Goal: Information Seeking & Learning: Learn about a topic

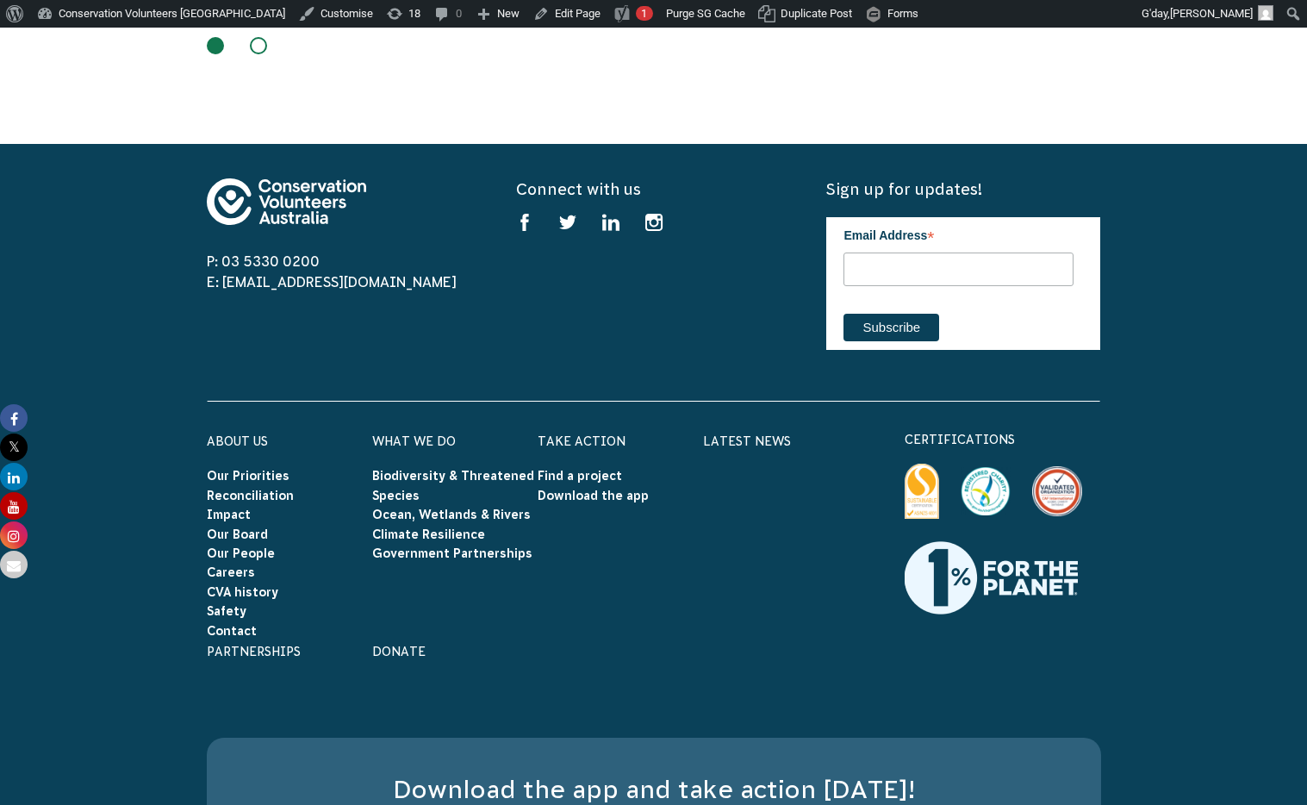
scroll to position [3304, 0]
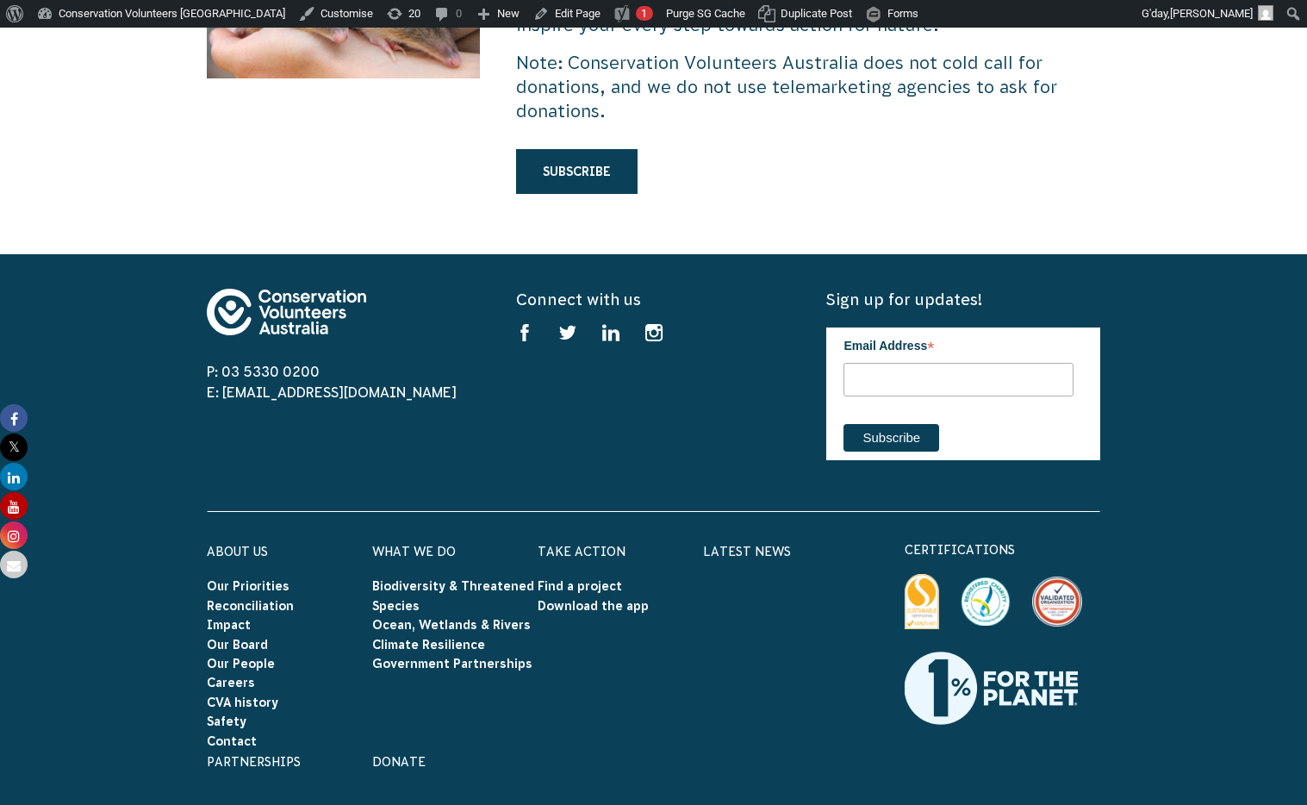
scroll to position [5500, 0]
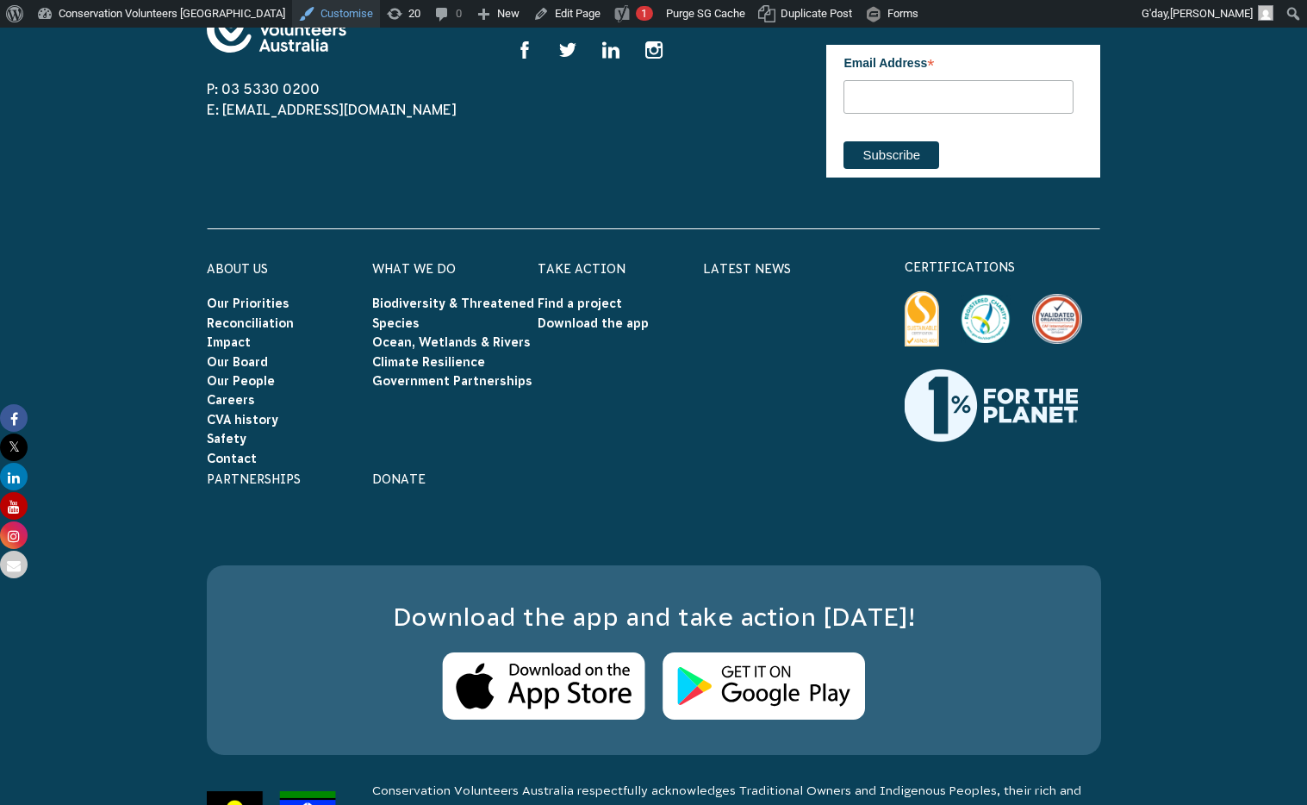
click at [299, 13] on link "Customise" at bounding box center [336, 14] width 88 height 28
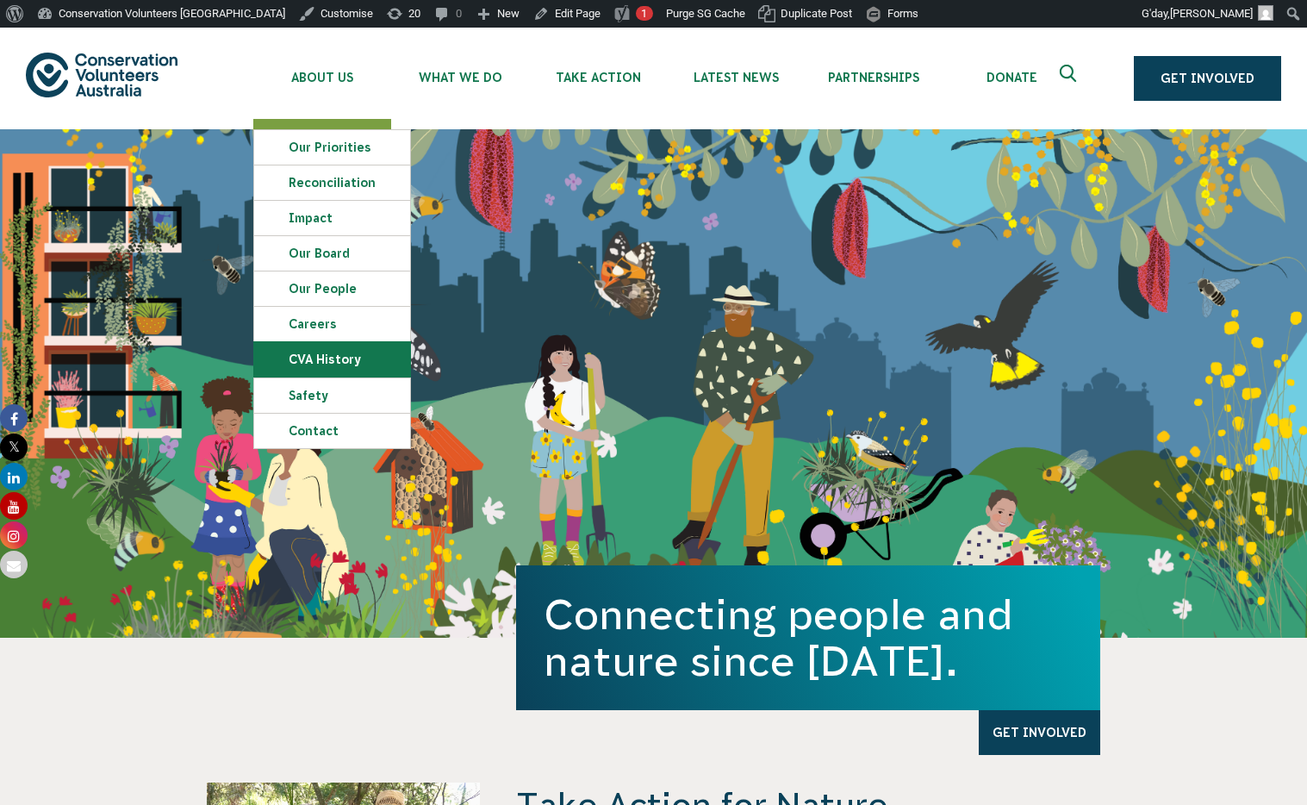
click at [312, 364] on link "CVA history" at bounding box center [332, 359] width 156 height 34
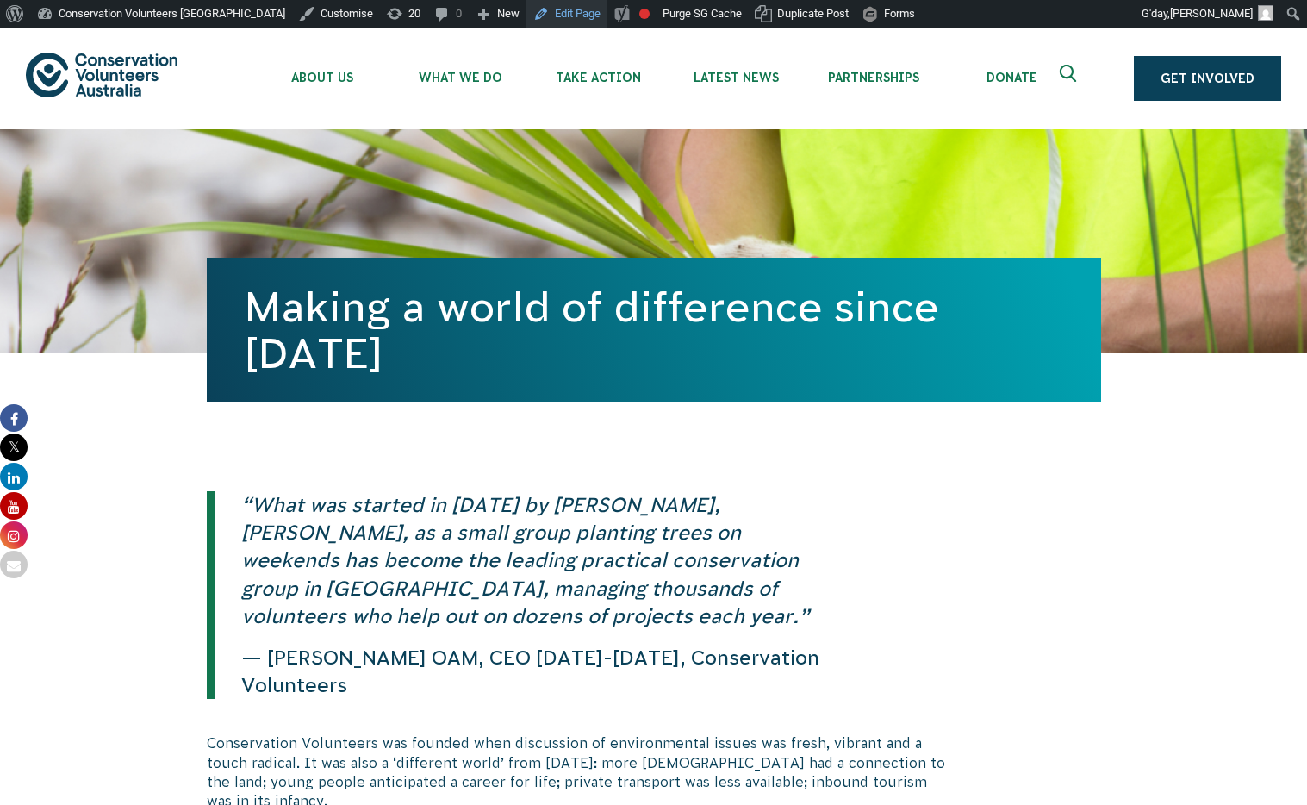
click at [539, 9] on link "Edit Page" at bounding box center [567, 14] width 81 height 28
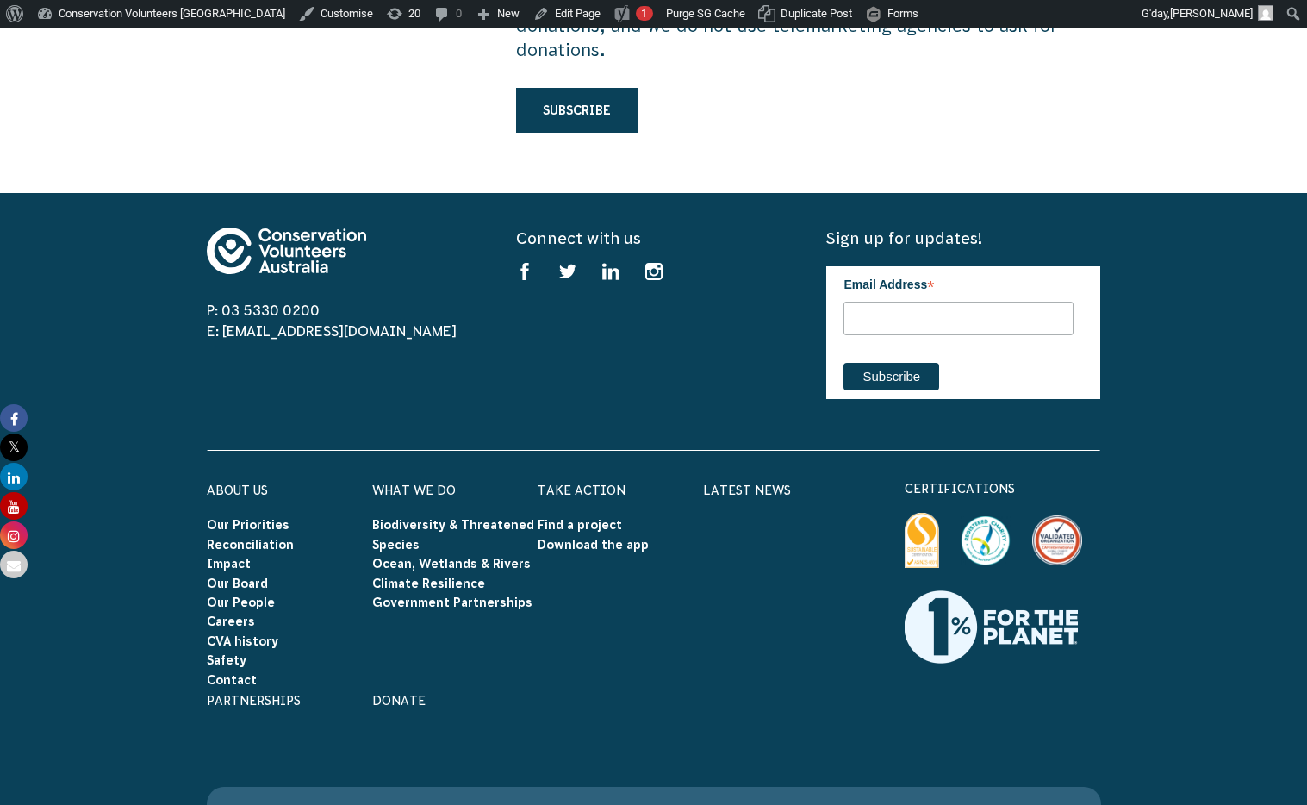
scroll to position [5275, 0]
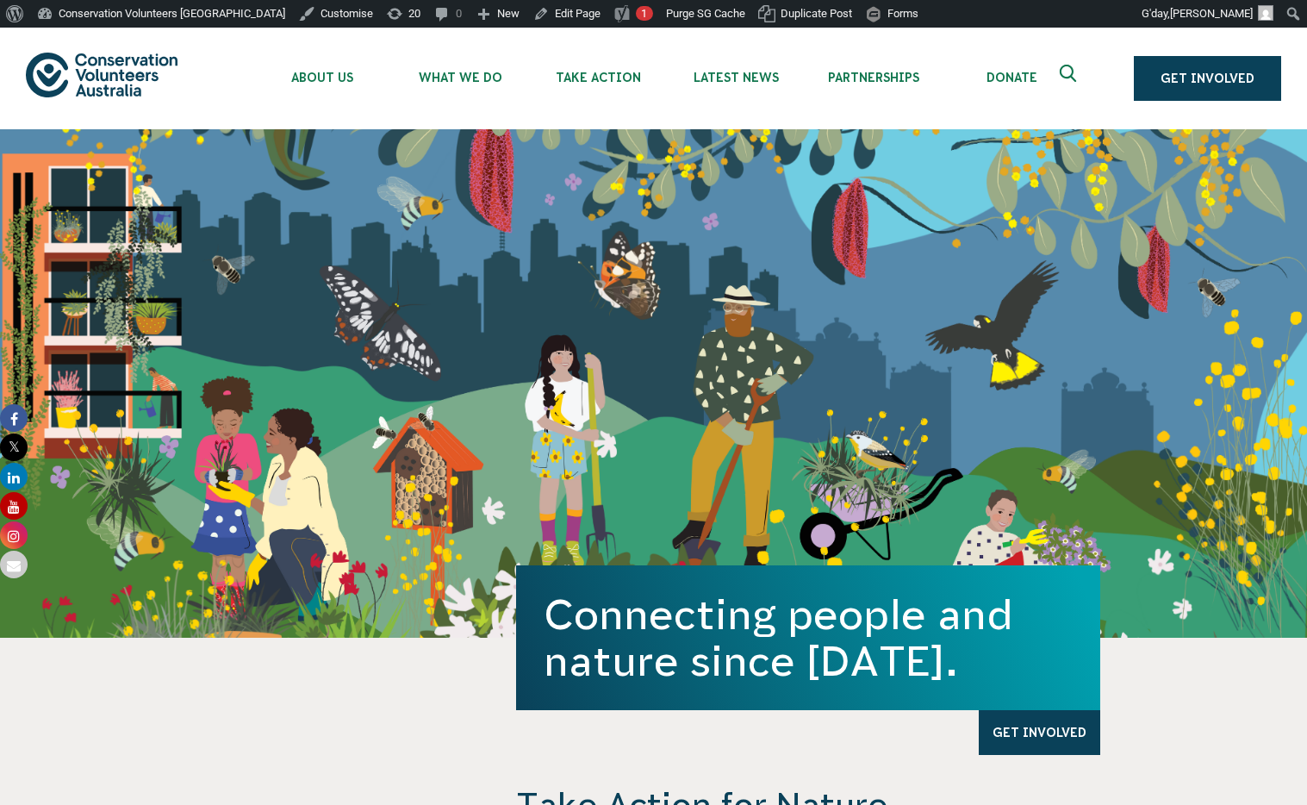
scroll to position [5293, 0]
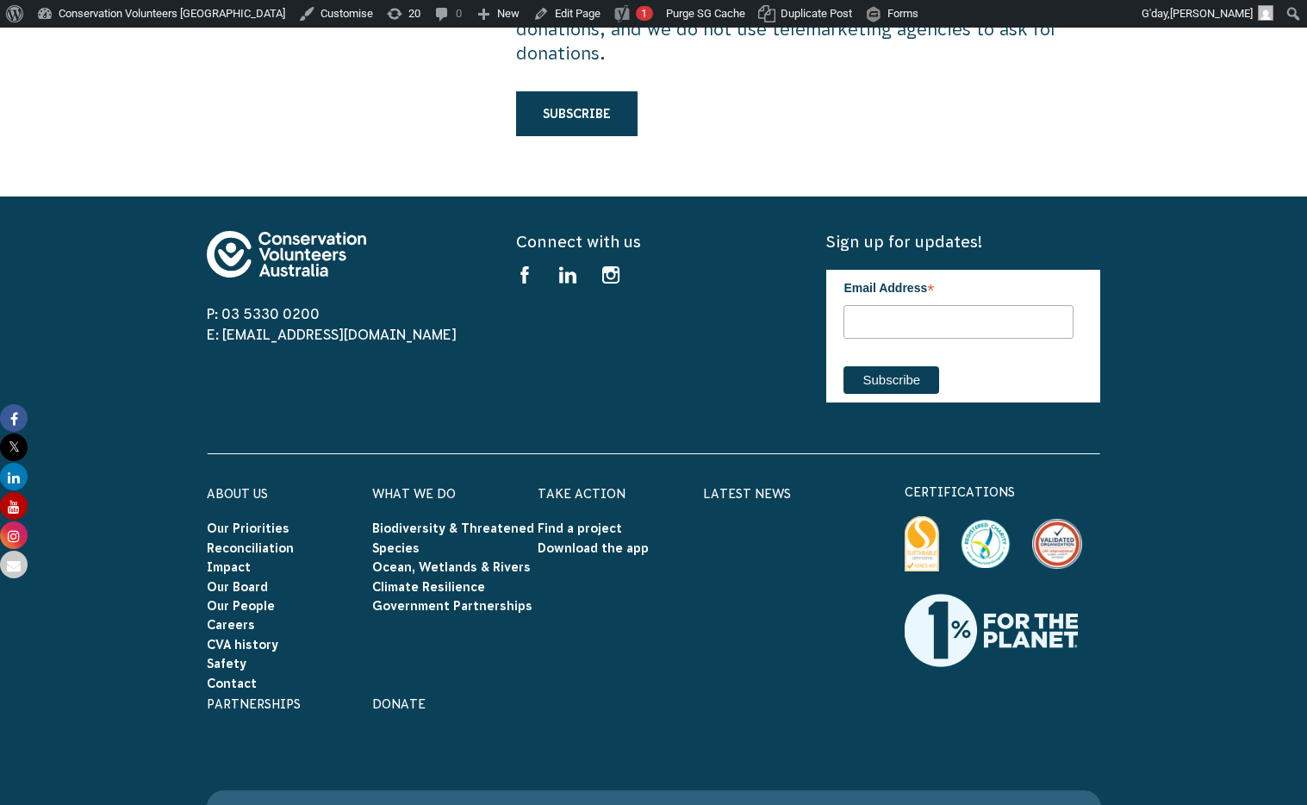
click at [932, 516] on img at bounding box center [922, 543] width 34 height 54
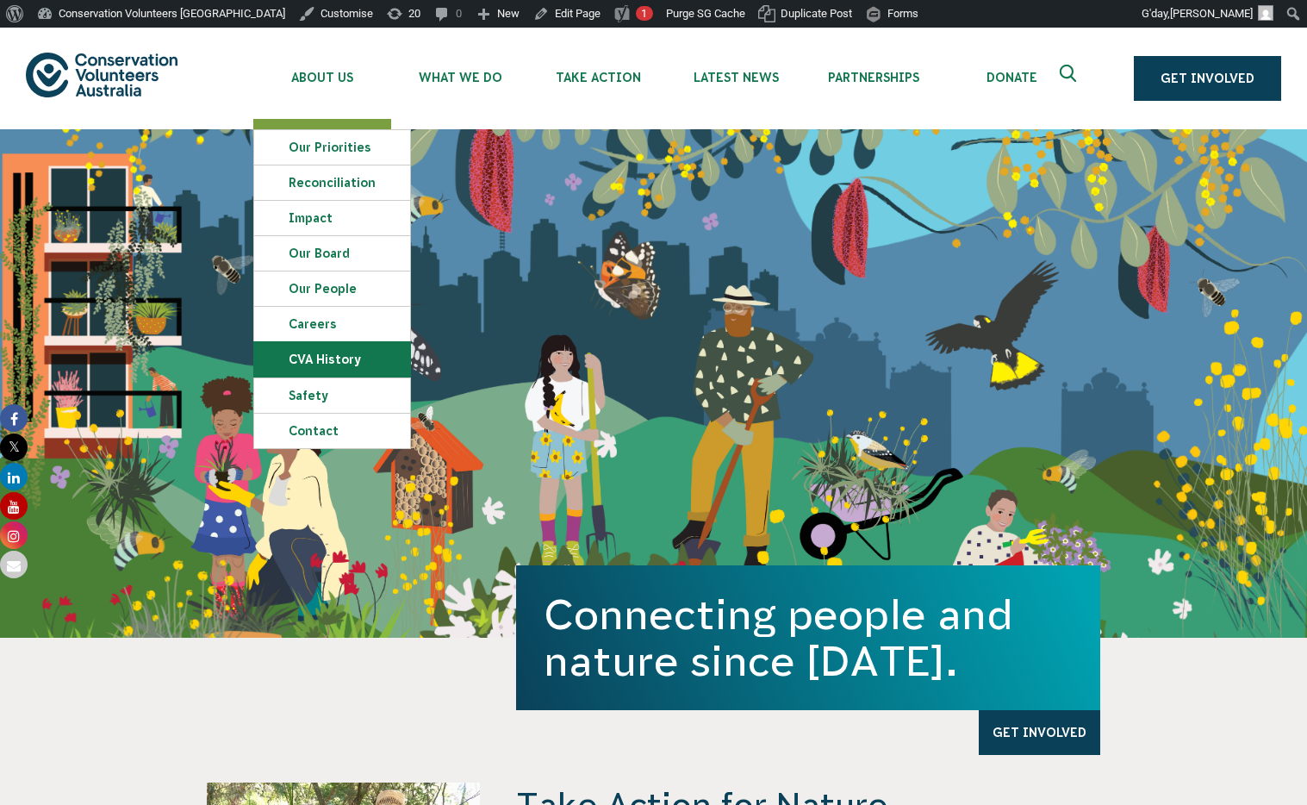
click at [340, 353] on link "CVA history" at bounding box center [332, 359] width 156 height 34
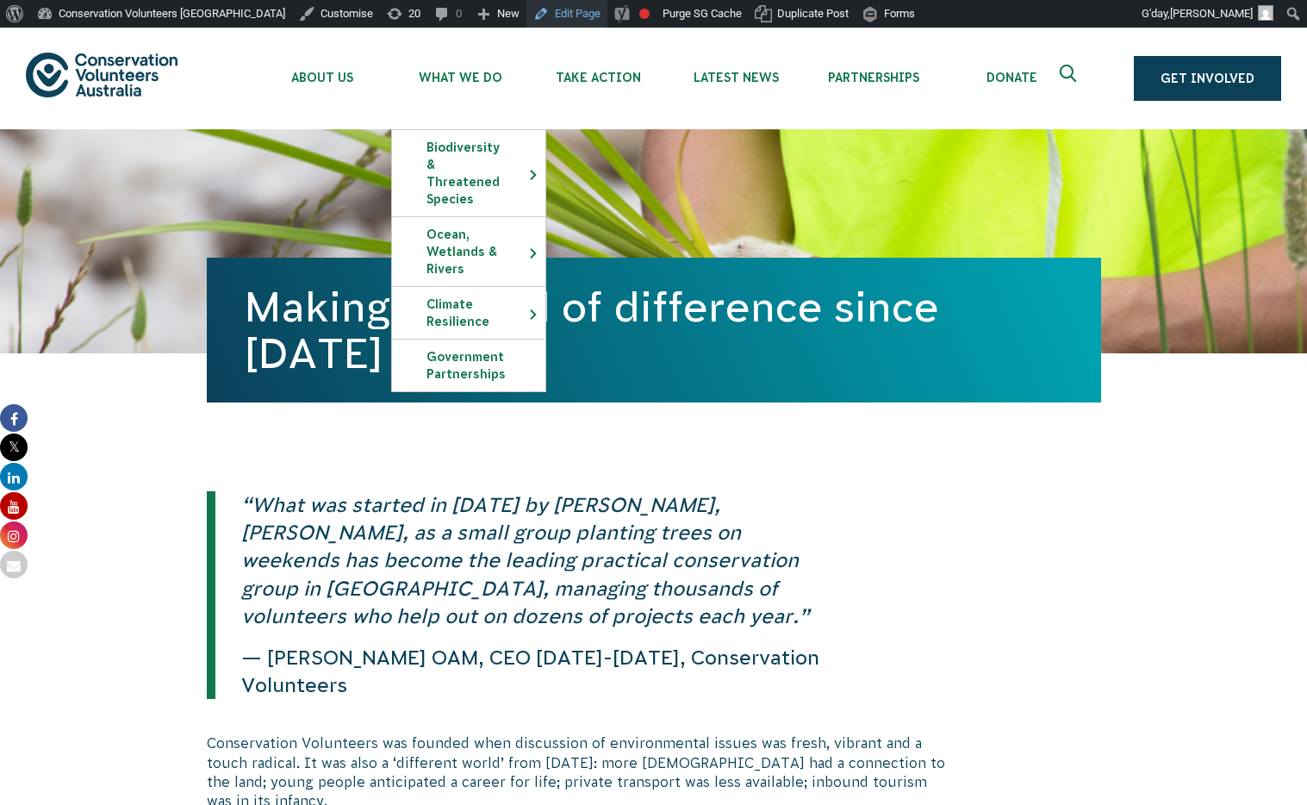
click at [531, 13] on link "Edit Page" at bounding box center [567, 14] width 81 height 28
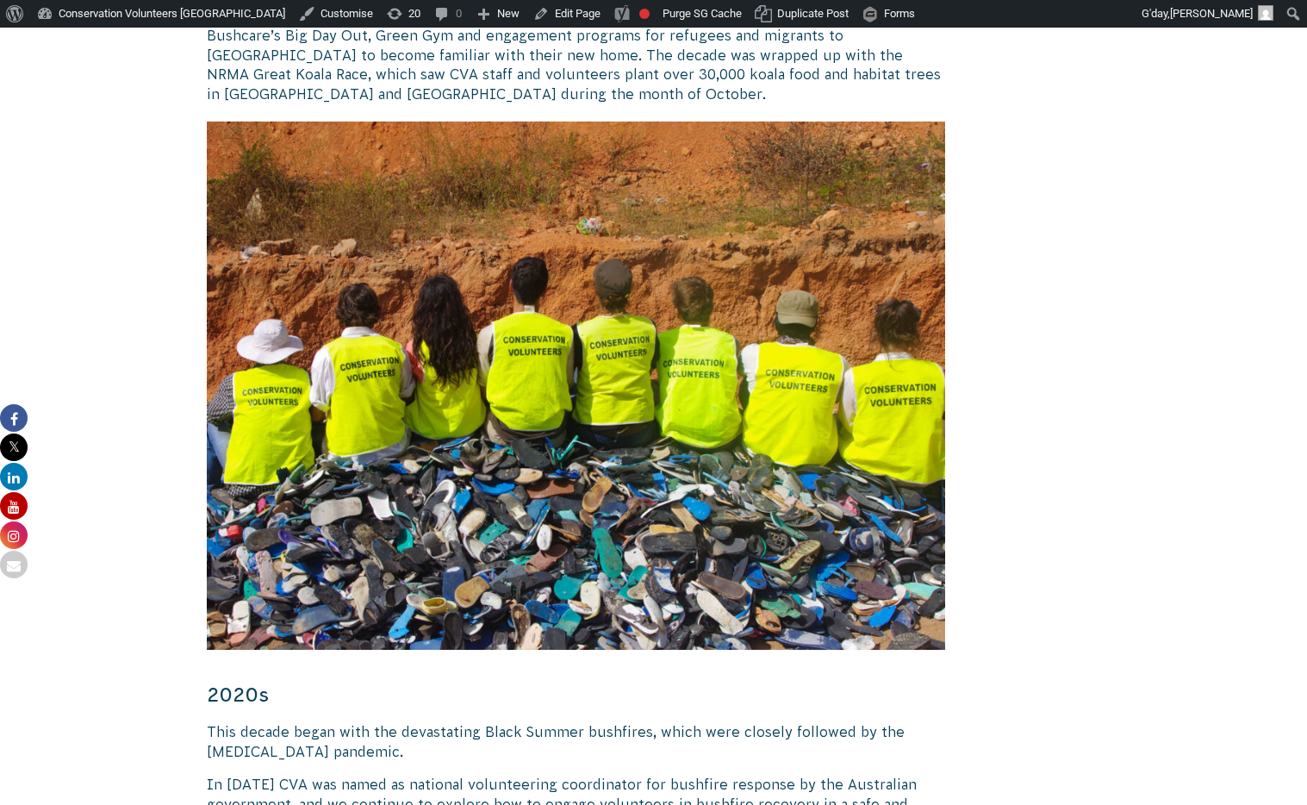
scroll to position [3615, 0]
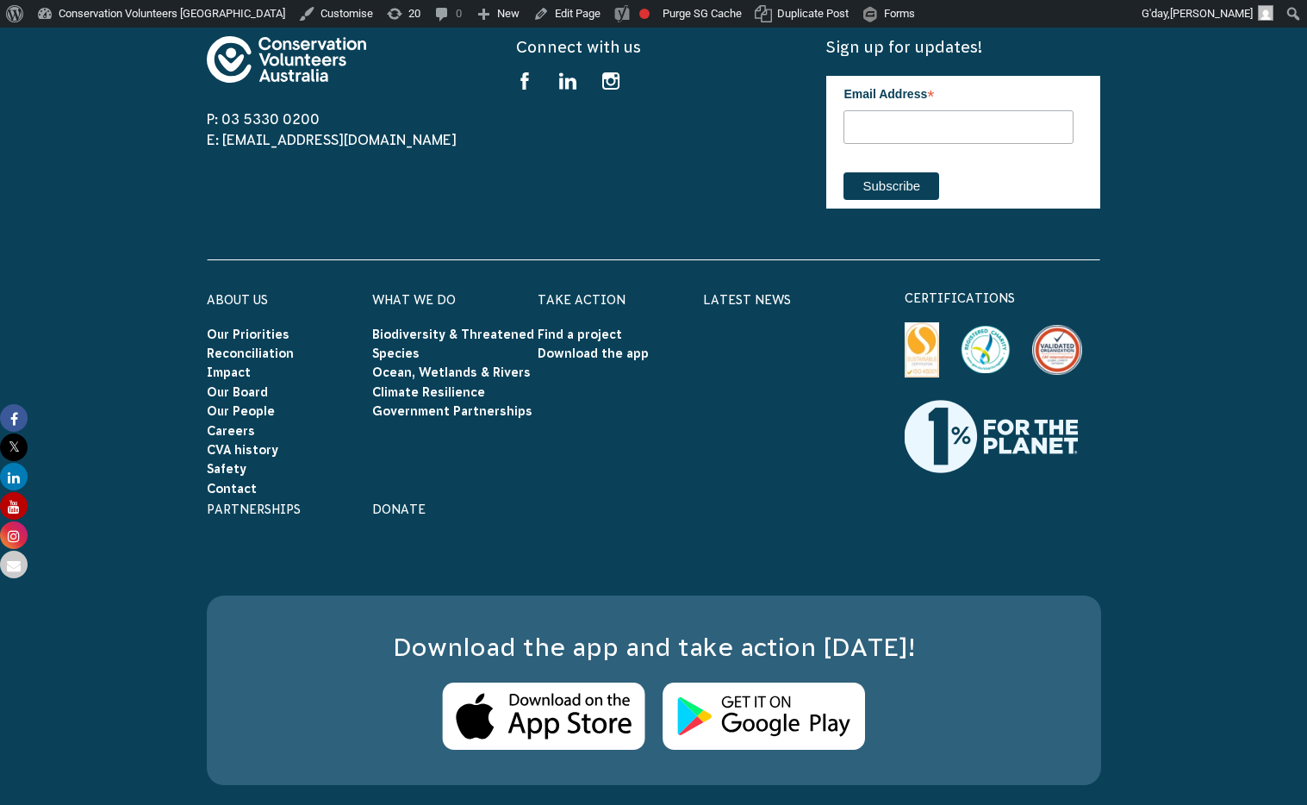
click at [920, 322] on img at bounding box center [922, 349] width 34 height 55
click at [923, 322] on img at bounding box center [922, 349] width 34 height 55
click at [926, 322] on img at bounding box center [922, 349] width 34 height 55
